Goal: Download file/media

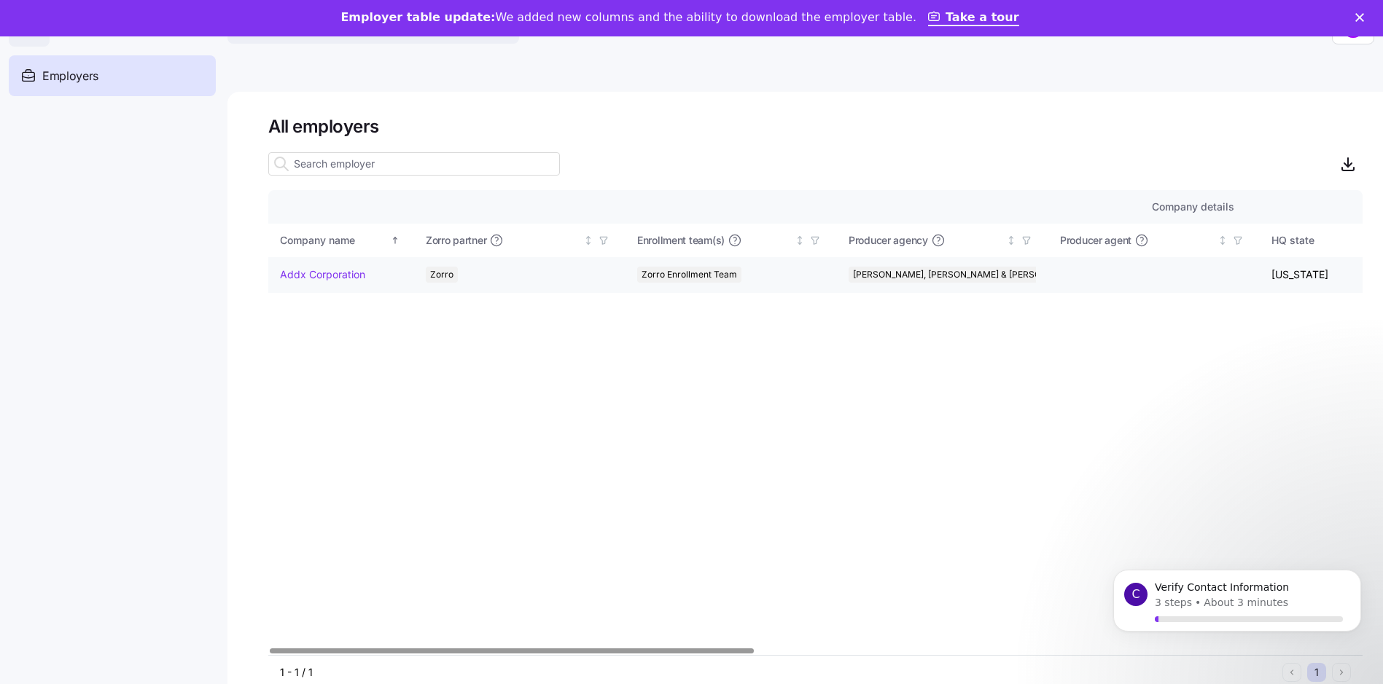
click at [331, 272] on link "Addx Corporation" at bounding box center [322, 274] width 85 height 15
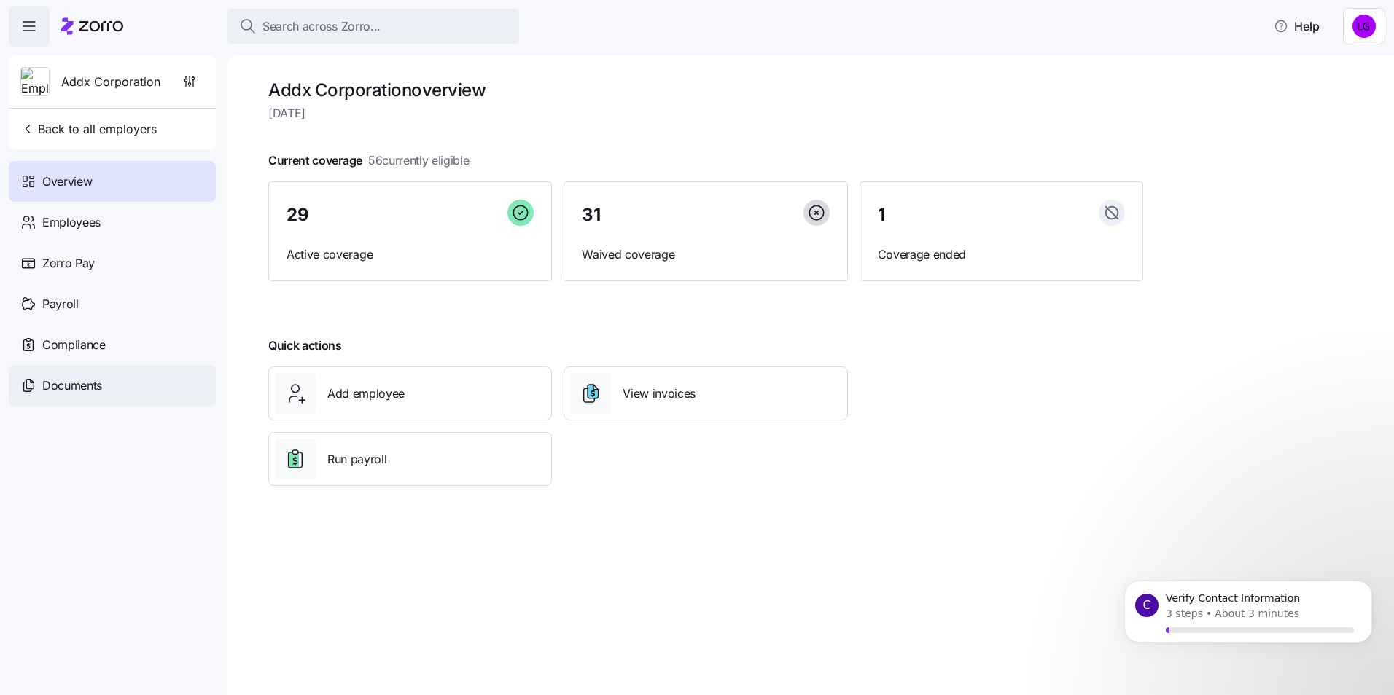
click at [95, 381] on span "Documents" at bounding box center [72, 386] width 60 height 18
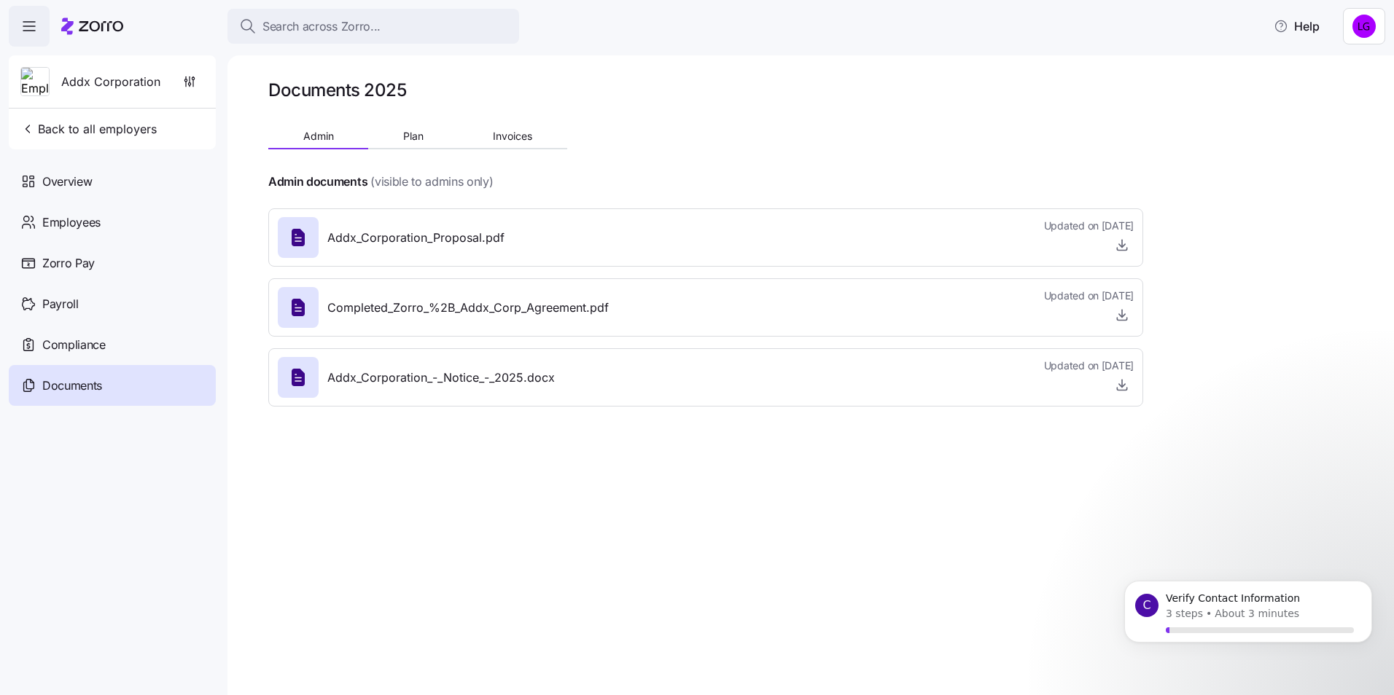
click at [299, 232] on icon at bounding box center [298, 237] width 13 height 17
click at [360, 229] on span "Addx_Corporation_Proposal.pdf" at bounding box center [415, 238] width 177 height 18
click at [362, 241] on span "Addx_Corporation_Proposal.pdf" at bounding box center [415, 238] width 177 height 18
click at [300, 239] on icon at bounding box center [298, 237] width 13 height 17
click at [1117, 247] on icon "button" at bounding box center [1121, 245] width 15 height 15
